Goal: Task Accomplishment & Management: Manage account settings

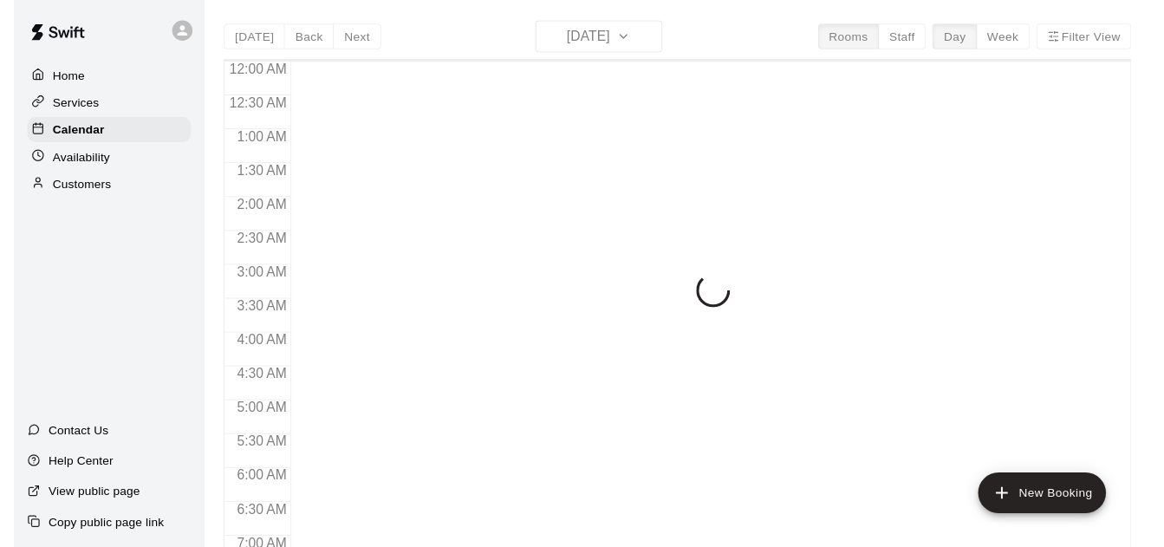
scroll to position [1023, 0]
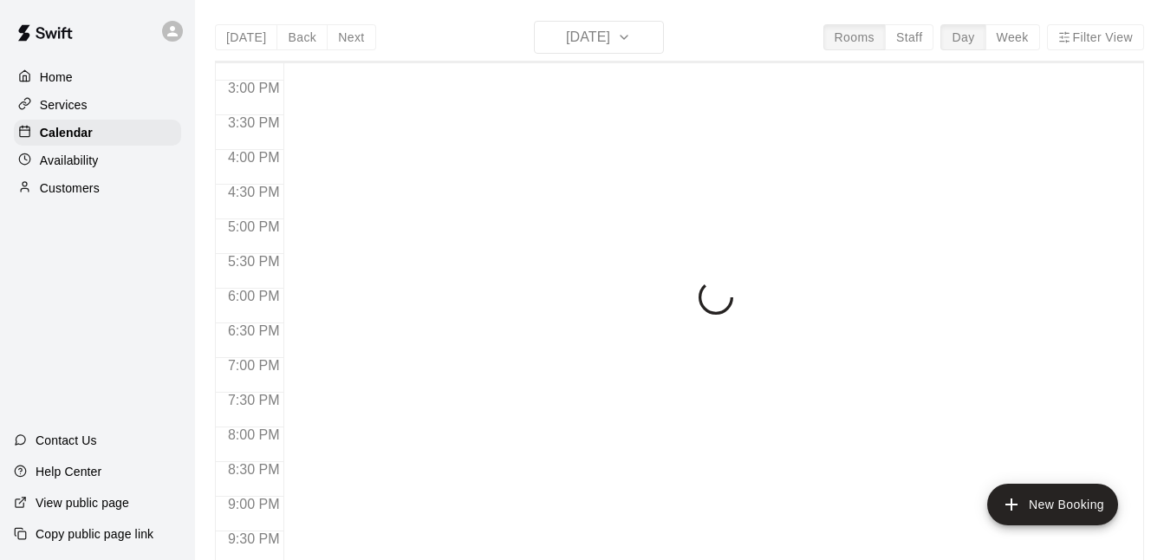
drag, startPoint x: 936, startPoint y: 41, endPoint x: 928, endPoint y: 46, distance: 10.1
click at [928, 47] on div "[DATE] Back [DATE][DATE] Rooms Staff Day Week Filter View 12:00 AM 12:30 AM 1:0…" at bounding box center [679, 301] width 929 height 560
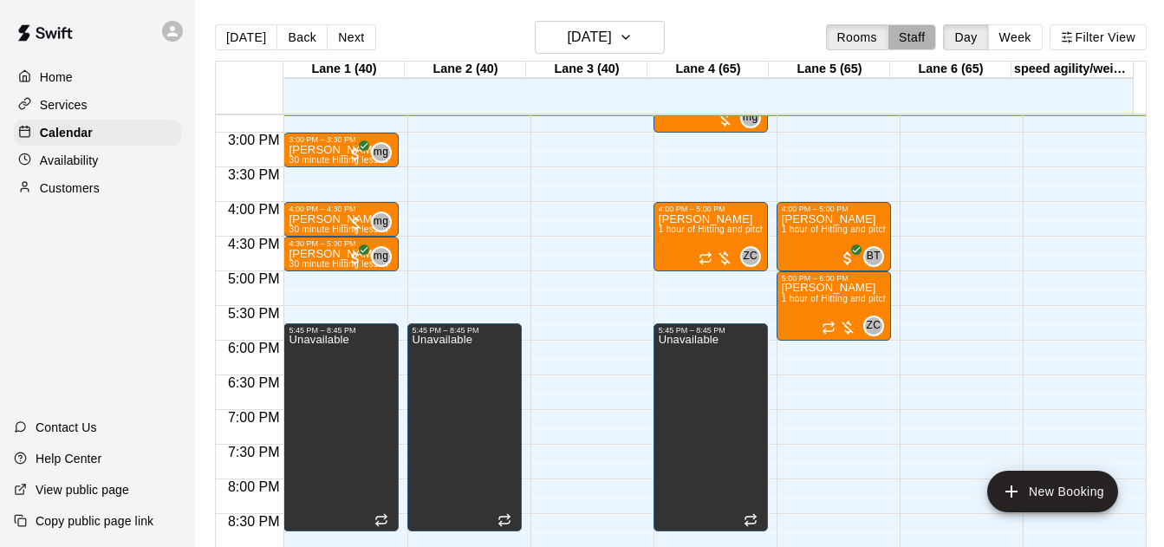
drag, startPoint x: 929, startPoint y: 30, endPoint x: 1012, endPoint y: 31, distance: 82.4
click at [930, 29] on button "Staff" at bounding box center [912, 37] width 49 height 26
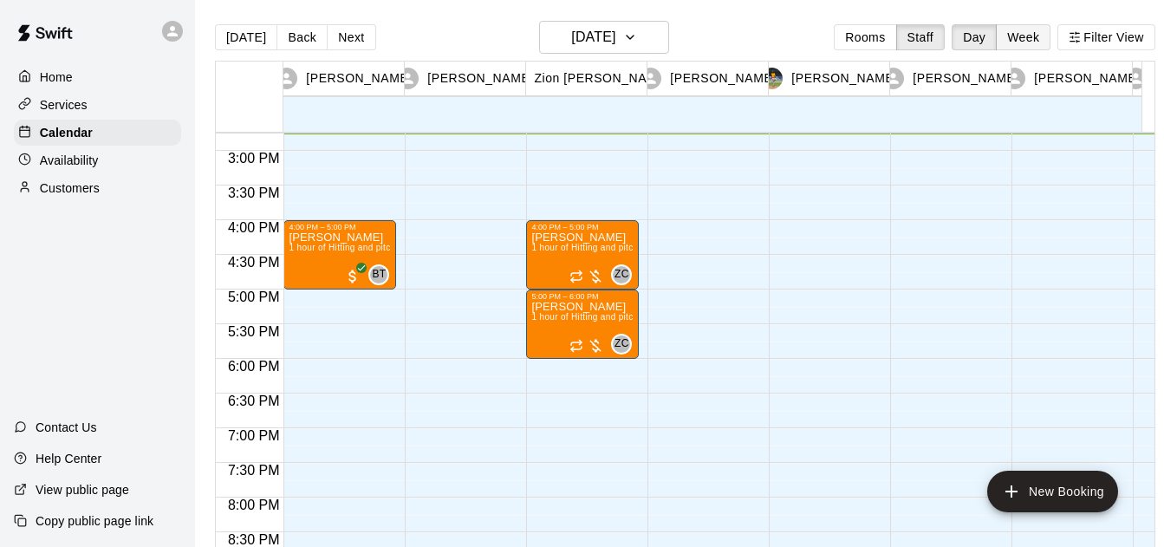
click at [1022, 42] on button "Week" at bounding box center [1023, 37] width 55 height 26
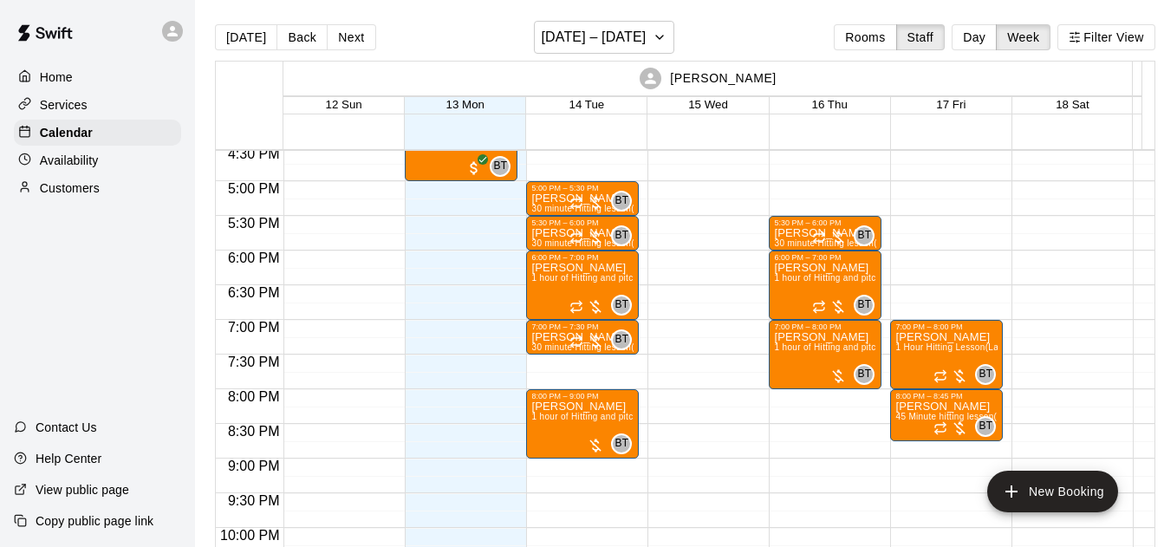
scroll to position [1249, 0]
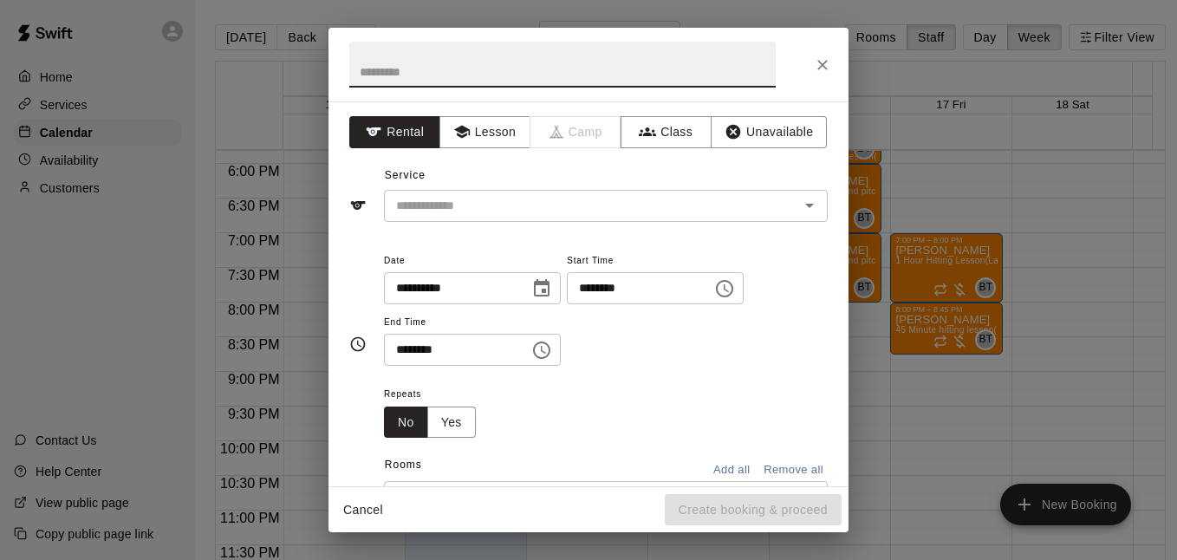
click at [815, 65] on icon "Close" at bounding box center [822, 64] width 17 height 17
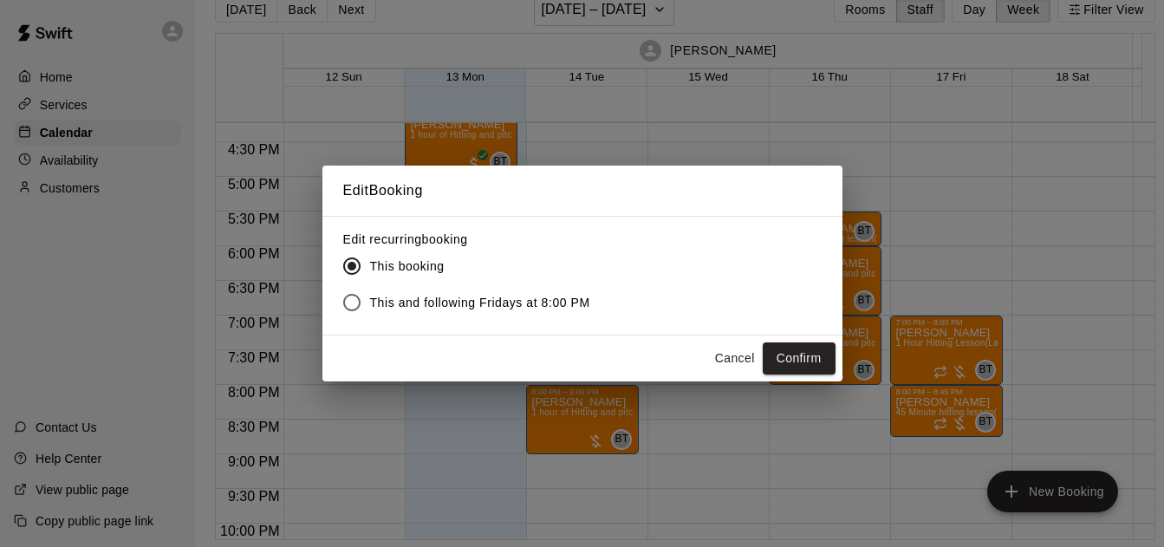
scroll to position [28, 0]
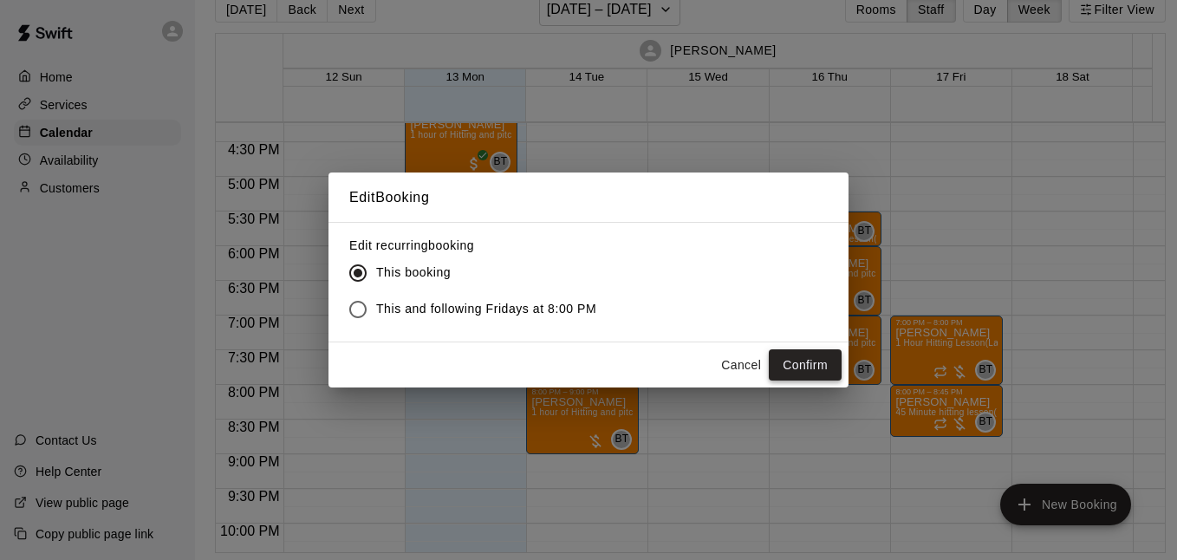
click at [802, 365] on button "Confirm" at bounding box center [805, 365] width 73 height 32
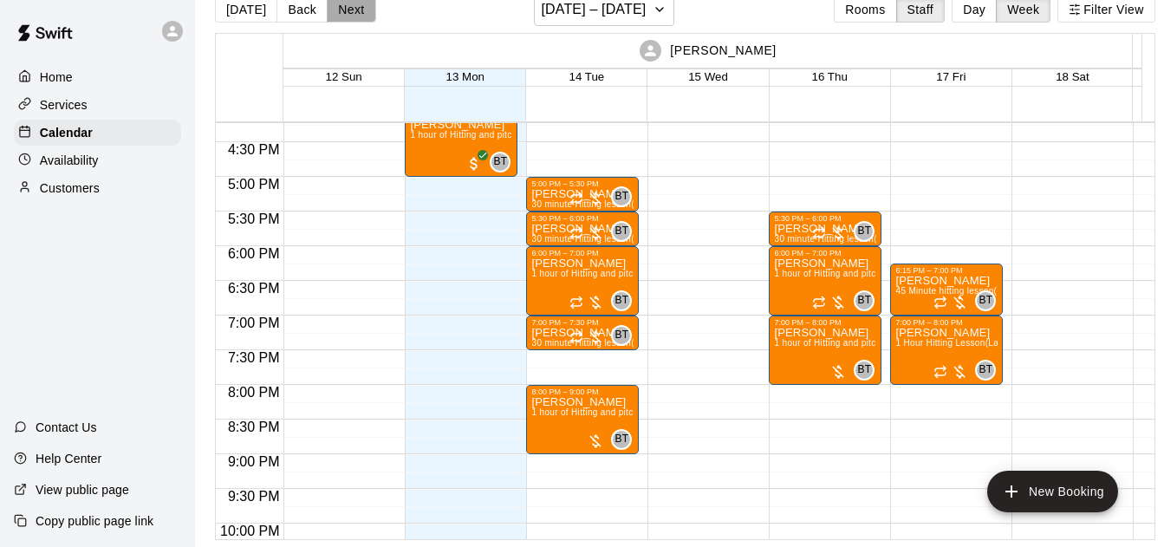
click at [333, 13] on button "Next" at bounding box center [351, 10] width 49 height 26
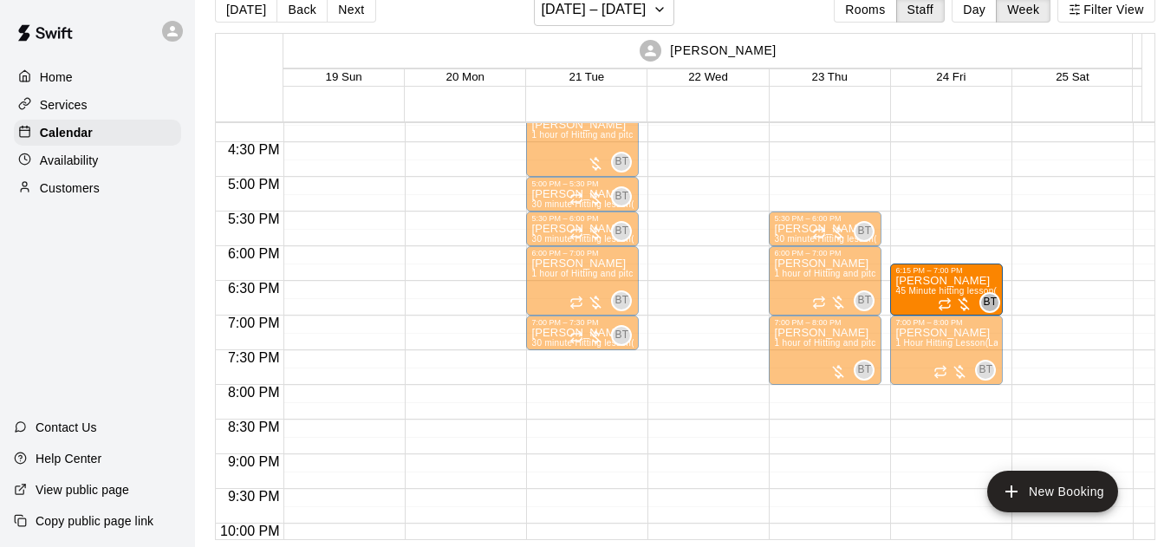
drag, startPoint x: 955, startPoint y: 303, endPoint x: 948, endPoint y: 284, distance: 20.3
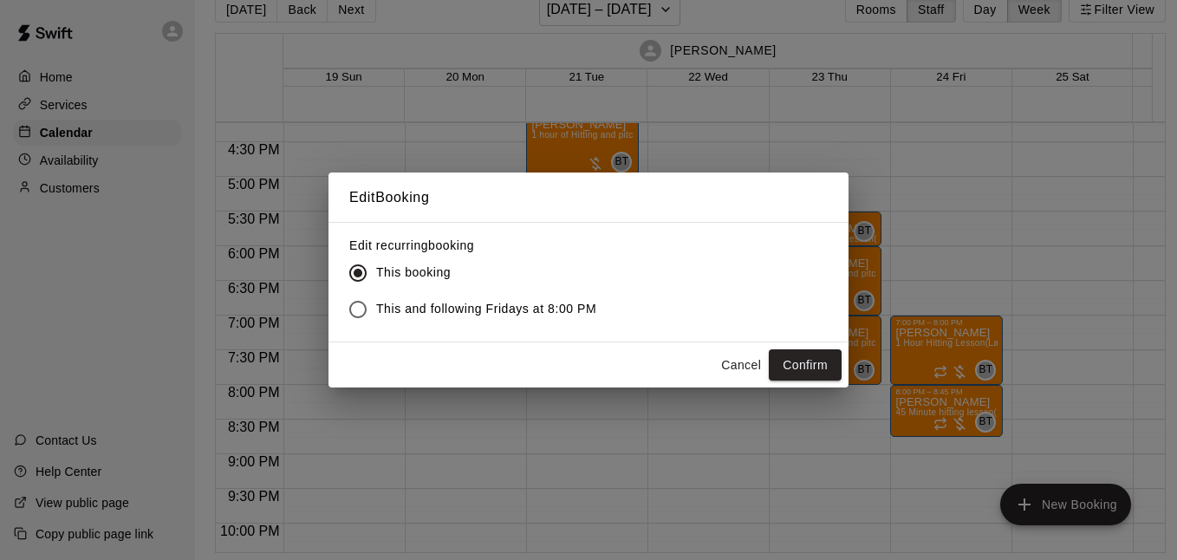
click at [403, 298] on label "This and following Fridays at 8:00 PM" at bounding box center [468, 309] width 257 height 36
drag, startPoint x: 818, startPoint y: 368, endPoint x: 734, endPoint y: 394, distance: 88.0
click at [817, 369] on button "Confirm" at bounding box center [805, 365] width 73 height 32
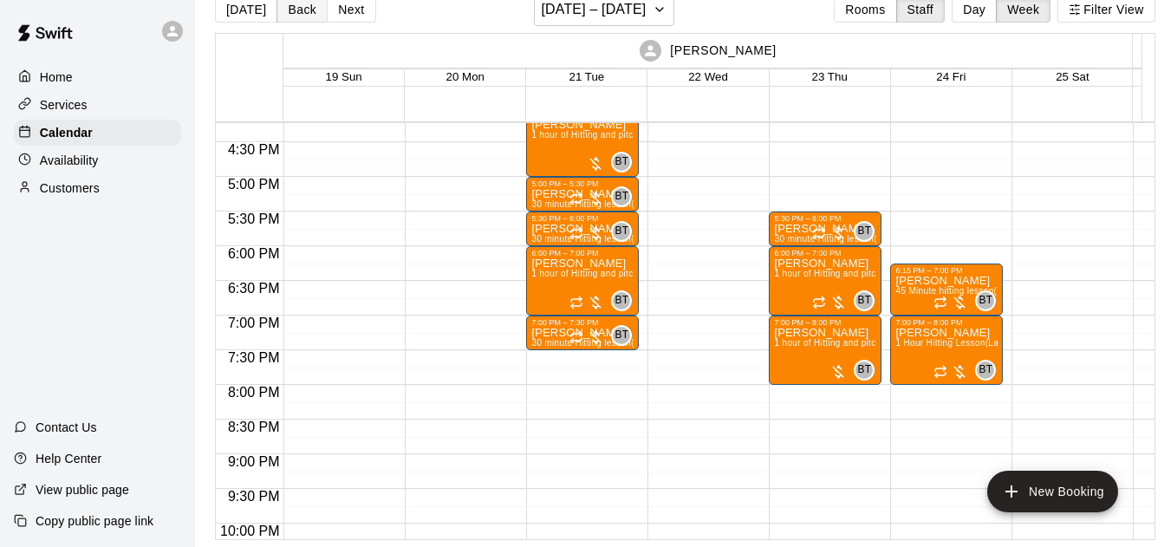
click at [286, 22] on button "Back" at bounding box center [302, 10] width 51 height 26
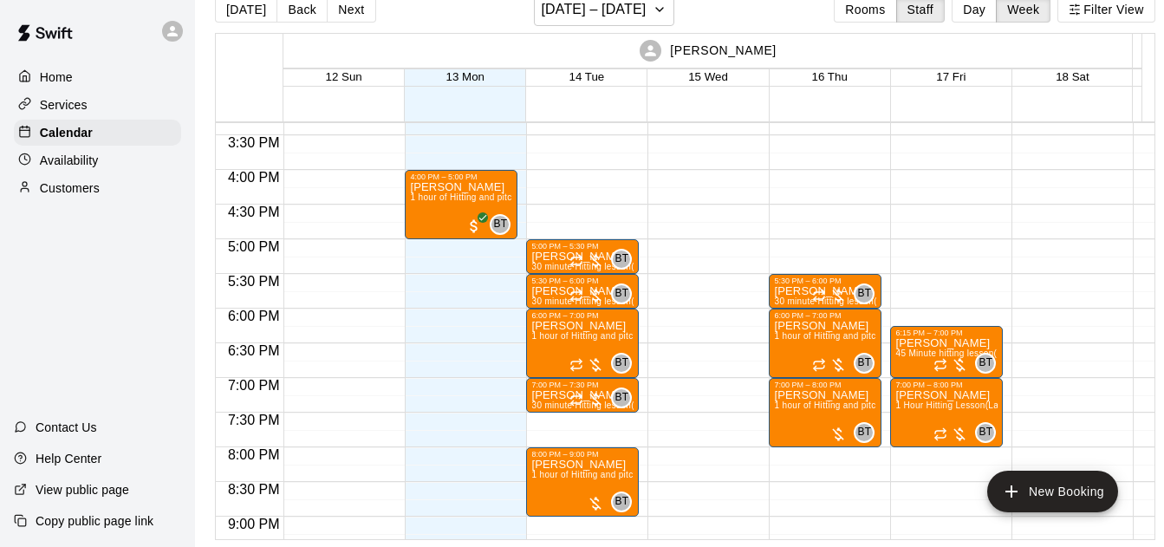
scroll to position [1000, 0]
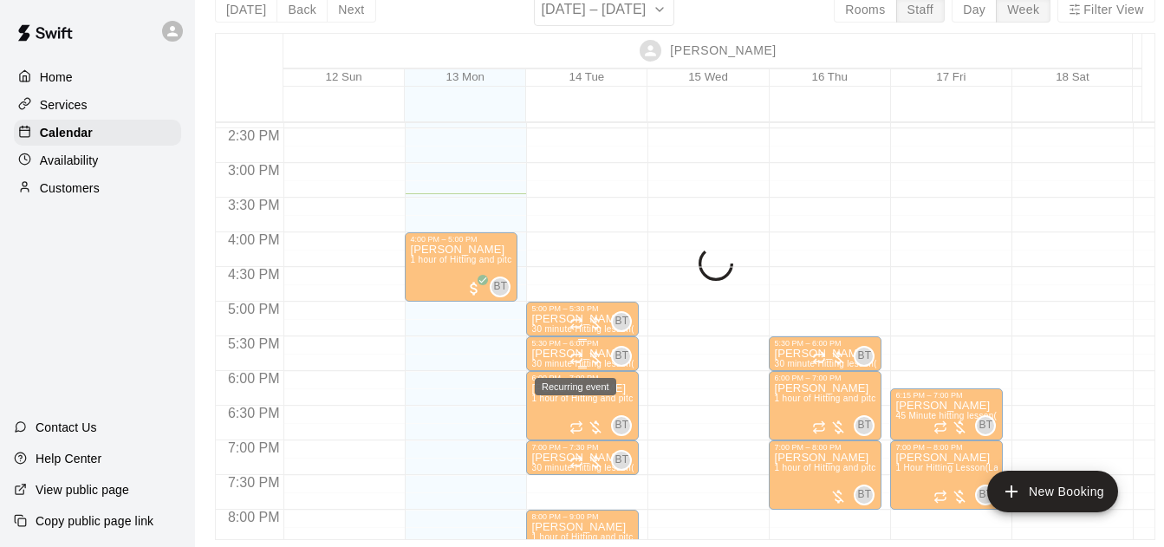
click at [577, 354] on icon "Recurring event" at bounding box center [577, 358] width 14 height 14
click at [588, 454] on icon "delete" at bounding box center [586, 452] width 12 height 16
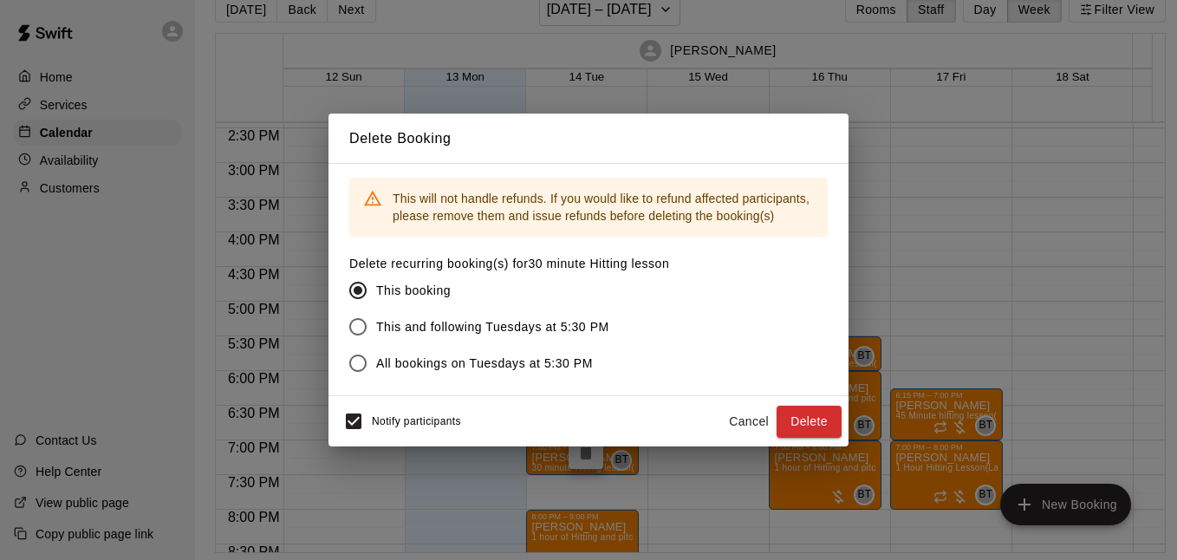
click at [428, 331] on span "This and following Tuesdays at 5:30 PM" at bounding box center [492, 327] width 233 height 18
click at [456, 365] on span "All bookings on Tuesdays at 5:30 PM" at bounding box center [484, 364] width 217 height 18
click at [813, 417] on button "Delete" at bounding box center [809, 422] width 65 height 32
